Goal: Complete application form: Complete application form

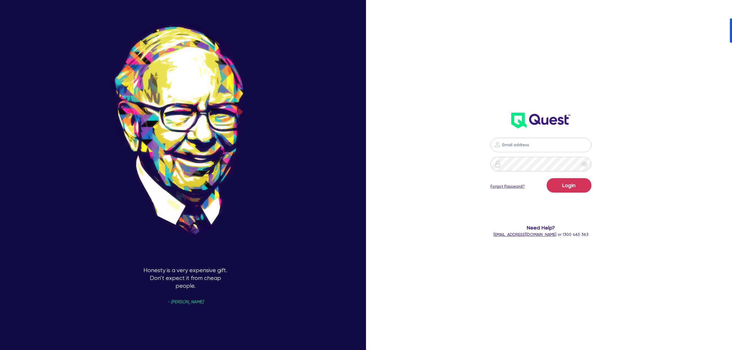
click at [541, 154] on nordpass-icon at bounding box center [541, 154] width 0 height 0
click at [0, 350] on nordpass-autofill-portal at bounding box center [0, 350] width 0 height 0
type input "[PERSON_NAME][EMAIL_ADDRESS][DOMAIN_NAME]"
click at [581, 184] on button "Login" at bounding box center [569, 185] width 45 height 14
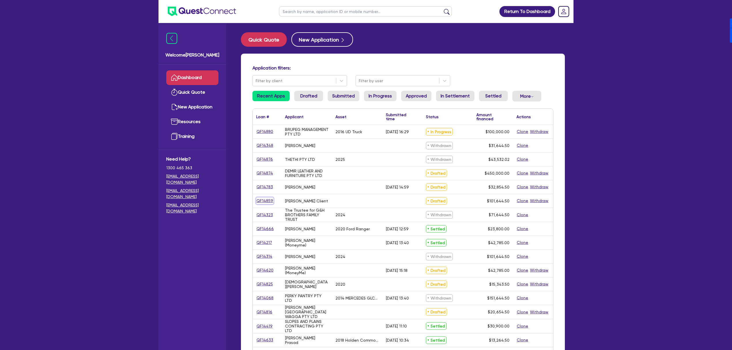
click at [263, 202] on link "QF14859" at bounding box center [264, 201] width 17 height 7
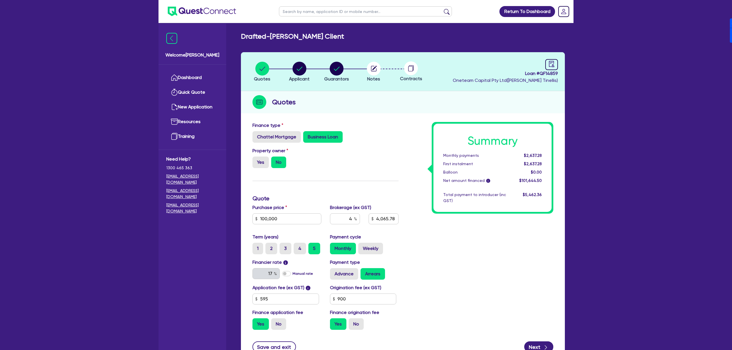
click at [546, 72] on span "Loan # QF14859" at bounding box center [505, 73] width 105 height 7
copy span "QF14859"
click at [296, 72] on circle "button" at bounding box center [300, 69] width 14 height 14
select select "SOLE_TRADER"
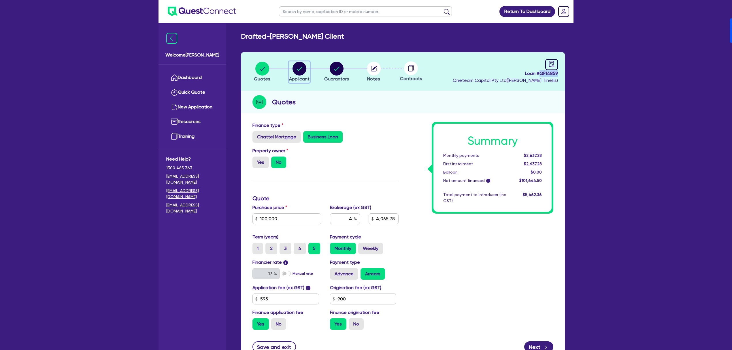
select select "ACCOMODATION_FOOD"
select select "HOTELS"
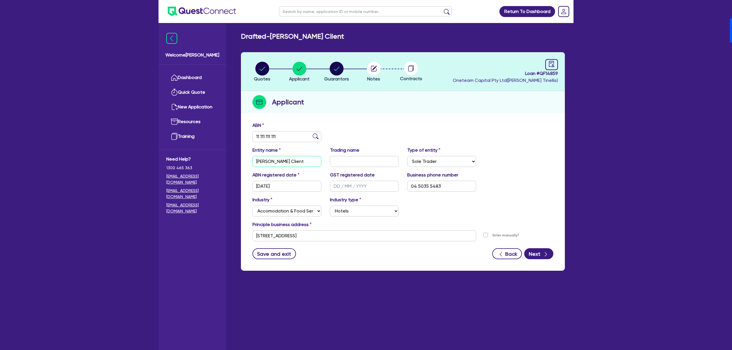
click at [287, 157] on input "[PERSON_NAME] Client" at bounding box center [287, 161] width 69 height 11
type input "[PERSON_NAME]"
drag, startPoint x: 314, startPoint y: 140, endPoint x: 342, endPoint y: 89, distance: 57.3
click at [314, 139] on input "11 111 111 111" at bounding box center [287, 136] width 69 height 11
click at [323, 64] on li "Guarantors" at bounding box center [336, 71] width 37 height 20
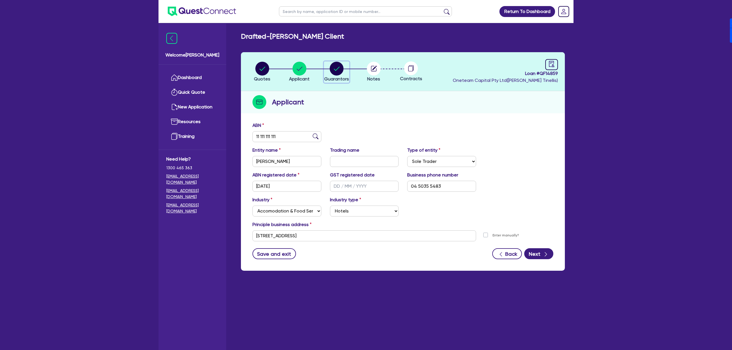
click at [339, 65] on circle "button" at bounding box center [337, 69] width 14 height 14
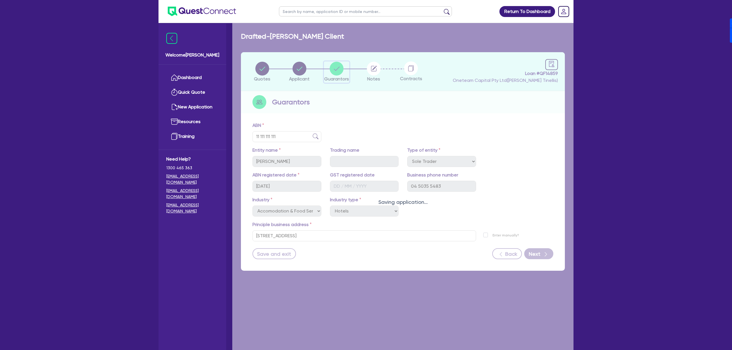
select select "MR"
select select "SINGLE"
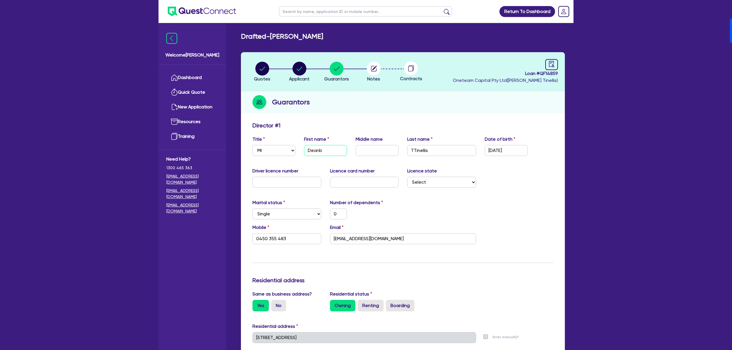
click at [332, 148] on input "Deanb" at bounding box center [325, 150] width 43 height 11
paste input "[PERSON_NAME]"
type input "[PERSON_NAME]"
type input "0"
type input "0450 355 483"
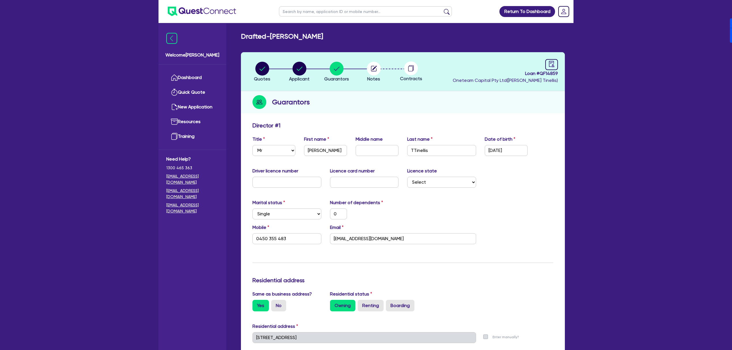
click at [304, 156] on nordpass-icon at bounding box center [304, 156] width 0 height 0
click at [330, 148] on input "[PERSON_NAME]" at bounding box center [325, 150] width 43 height 11
type input "[PERSON_NAME]"
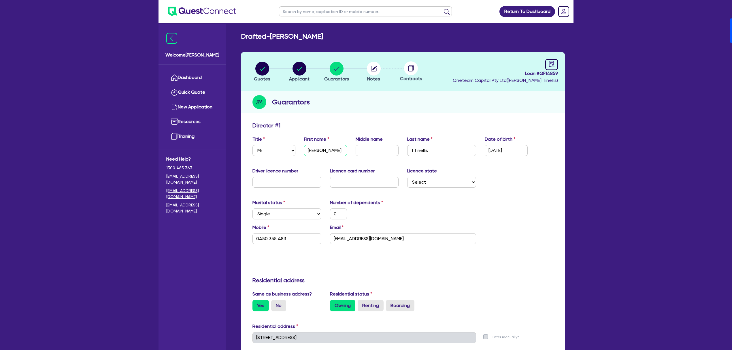
type input "0"
type input "0450 355 483"
type input "[PERSON_NAME]"
paste input "asuzan"
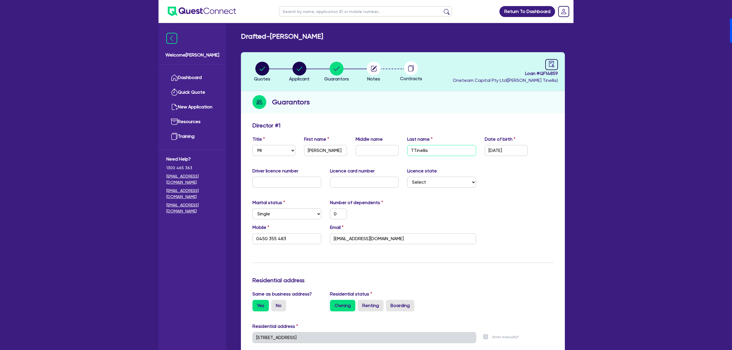
type input "Tasuzan"
type input "0"
type input "0450 355 483"
type input "Tasuzan"
click at [376, 66] on icon "button" at bounding box center [374, 69] width 14 height 14
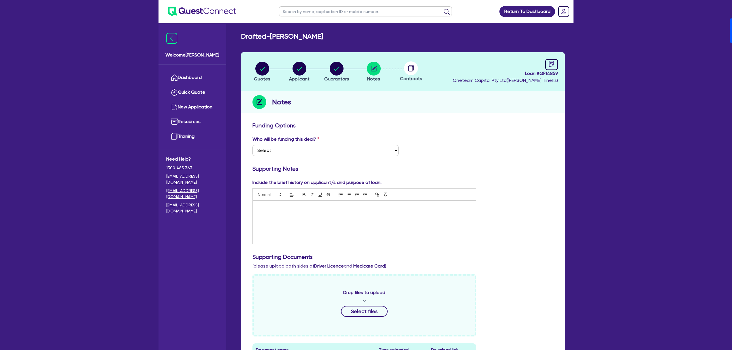
drag, startPoint x: 272, startPoint y: 36, endPoint x: 339, endPoint y: 37, distance: 66.0
click at [339, 37] on div "Drafted - [PERSON_NAME]" at bounding box center [403, 36] width 333 height 8
copy h2 "[PERSON_NAME]"
click at [375, 66] on circle "button" at bounding box center [374, 69] width 14 height 14
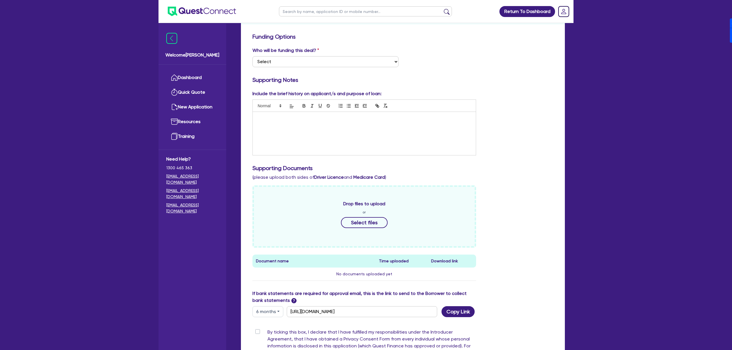
scroll to position [170, 0]
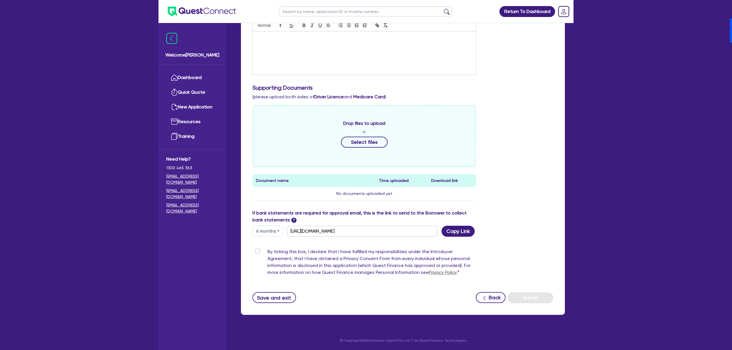
click at [273, 231] on button "6 months" at bounding box center [268, 231] width 31 height 11
click at [267, 268] on link "12 months" at bounding box center [276, 266] width 46 height 11
type input "[URL][DOMAIN_NAME]"
click at [448, 228] on button "Copy Link" at bounding box center [458, 231] width 33 height 11
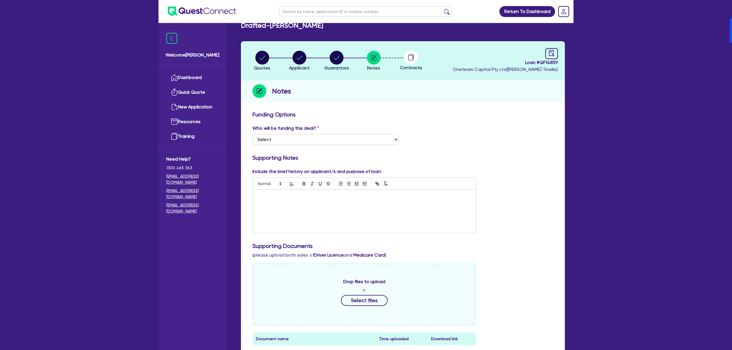
scroll to position [0, 0]
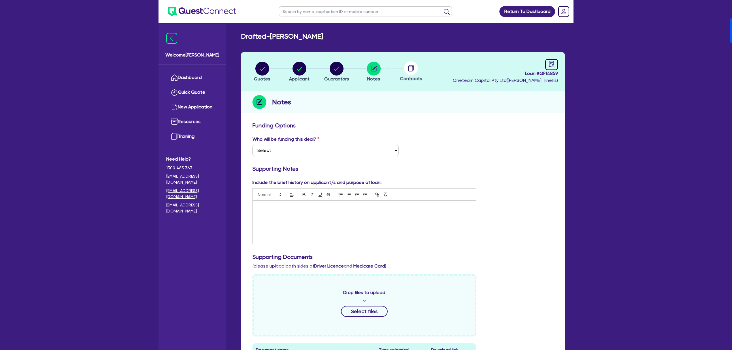
click at [313, 13] on input "text" at bounding box center [365, 11] width 173 height 10
paste input "QF14891"
type input "QF14891"
click button "submit" at bounding box center [446, 13] width 9 height 8
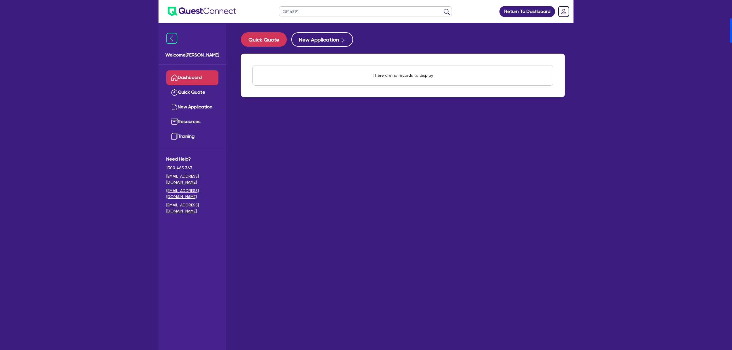
click at [307, 12] on input "QF14891" at bounding box center [365, 11] width 173 height 10
type input "RSA"
click at [442, 9] on button "submit" at bounding box center [446, 13] width 9 height 8
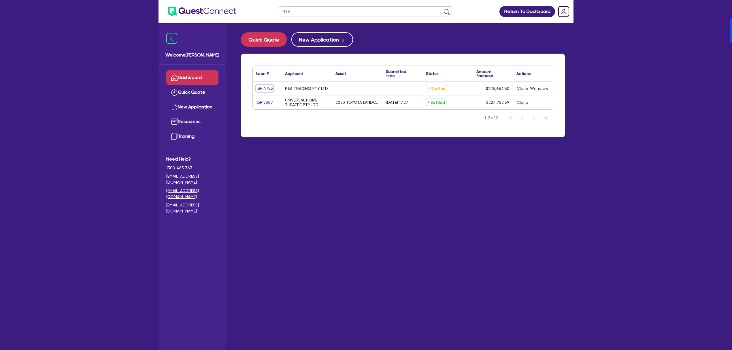
click at [261, 88] on link "QF14785" at bounding box center [264, 88] width 17 height 7
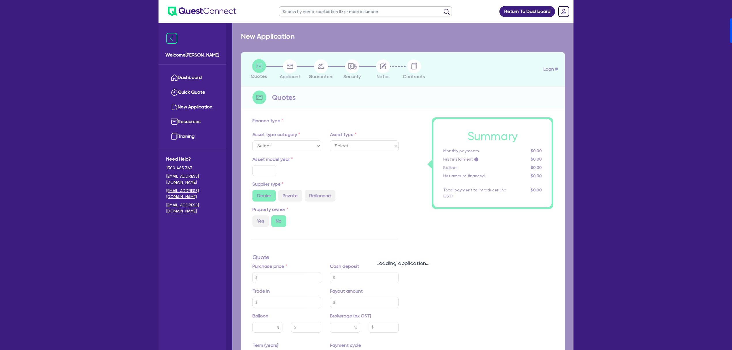
radio input "true"
type input "225,000"
type input "4"
type input "9,026.18"
type input "17"
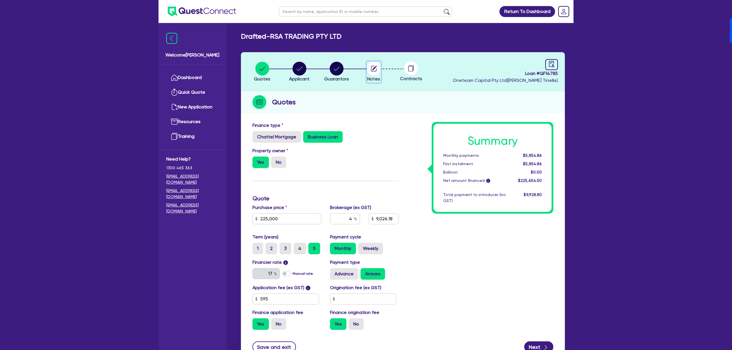
click at [375, 69] on circle "button" at bounding box center [374, 69] width 14 height 14
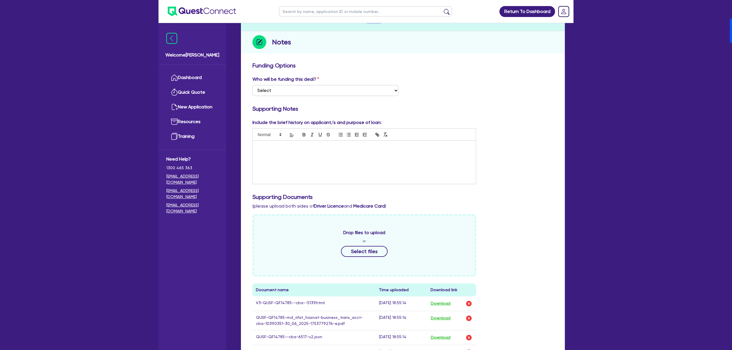
scroll to position [225, 0]
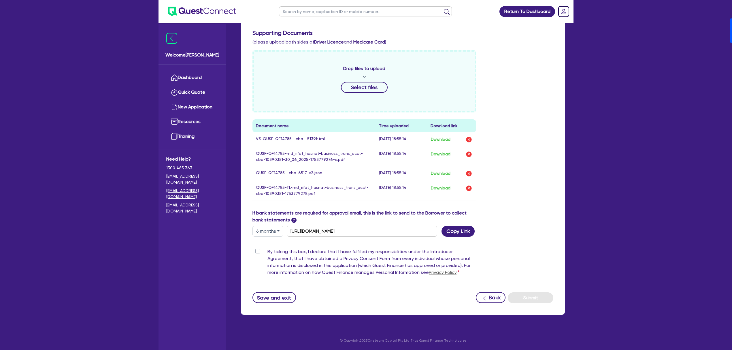
click at [268, 233] on button "6 months" at bounding box center [268, 231] width 31 height 11
click at [275, 267] on link "12 months" at bounding box center [276, 266] width 46 height 11
type input "[URL][DOMAIN_NAME]"
click at [470, 231] on button "Copy Link" at bounding box center [458, 231] width 33 height 11
click at [465, 229] on button "Copy Link" at bounding box center [458, 231] width 33 height 11
